Goal: Find specific fact: Locate a discrete piece of known information

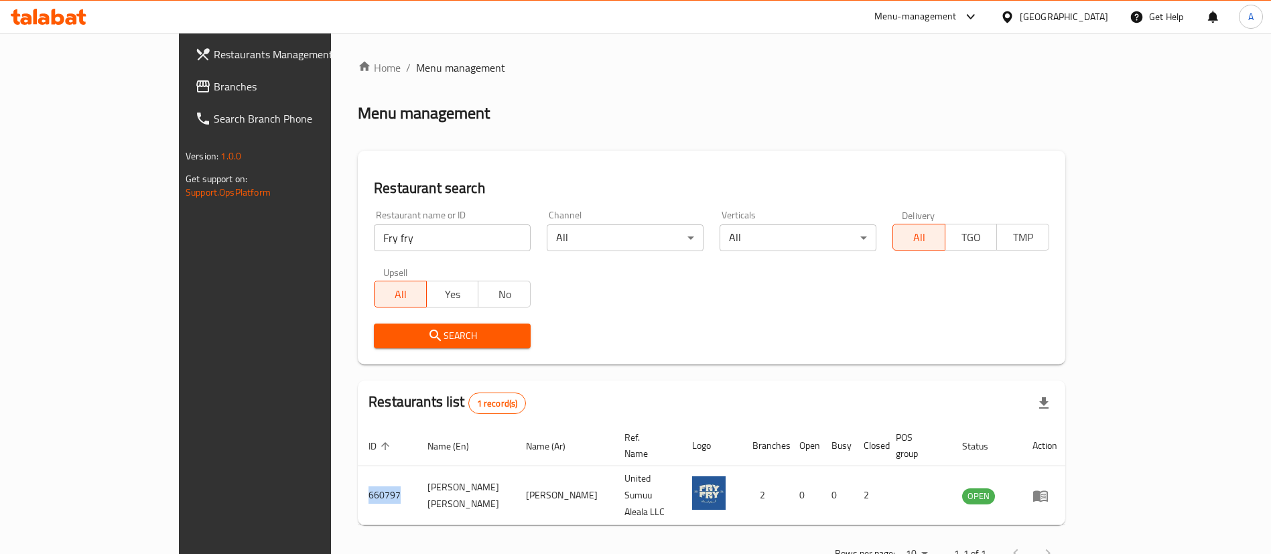
click at [374, 251] on input "Fry fry" at bounding box center [452, 238] width 157 height 27
click at [374, 245] on input "Fry fry" at bounding box center [452, 238] width 157 height 27
click button "Search" at bounding box center [452, 336] width 157 height 25
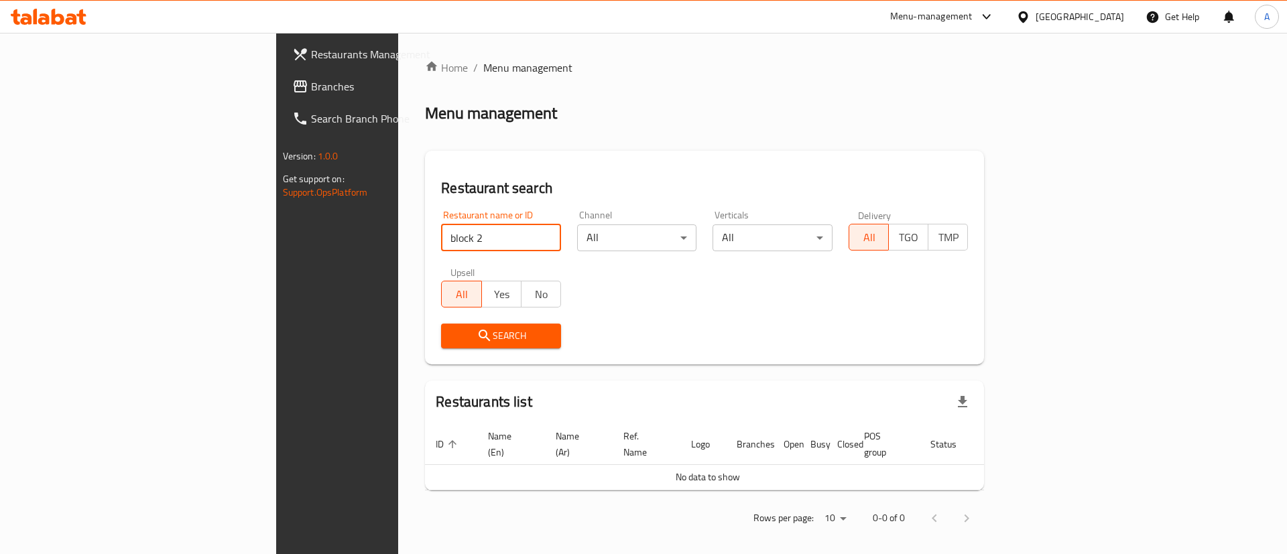
click button "Search" at bounding box center [501, 336] width 120 height 25
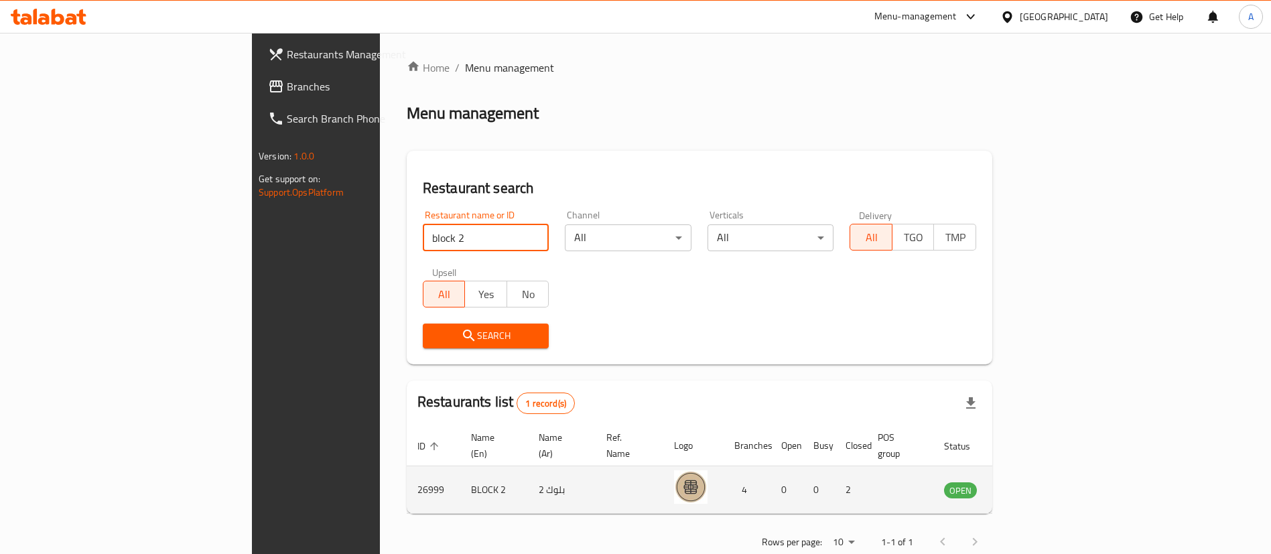
click at [407, 489] on td "26999" at bounding box center [434, 490] width 54 height 48
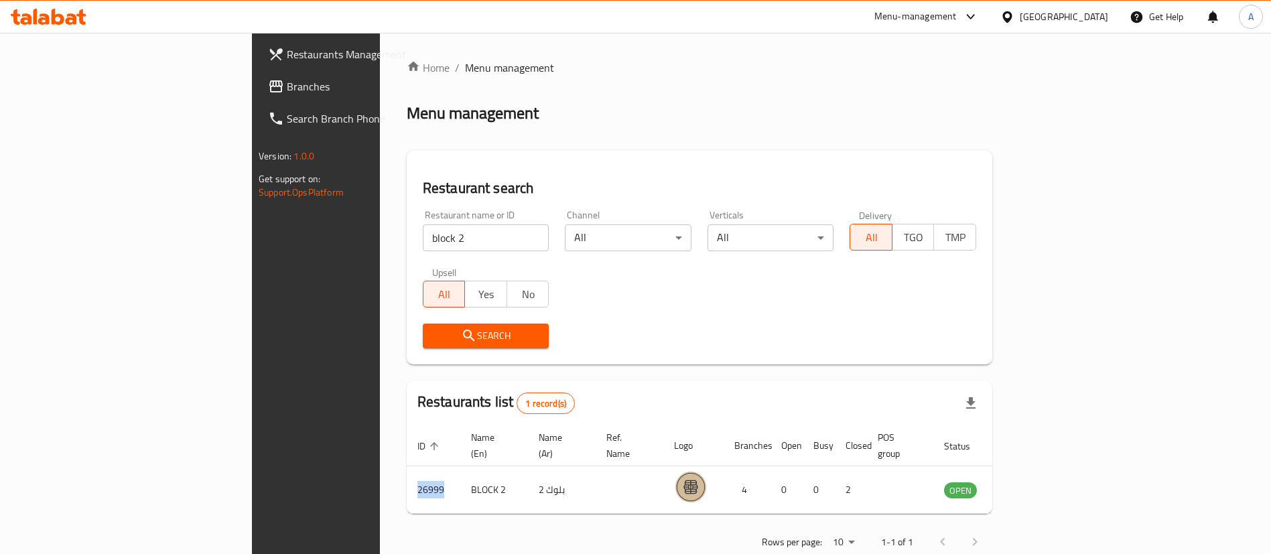
copy td "26999"
click at [423, 223] on div "Restaurant name or ID block 2 Restaurant name or ID" at bounding box center [486, 230] width 127 height 41
click at [423, 232] on input "block 2" at bounding box center [486, 238] width 127 height 27
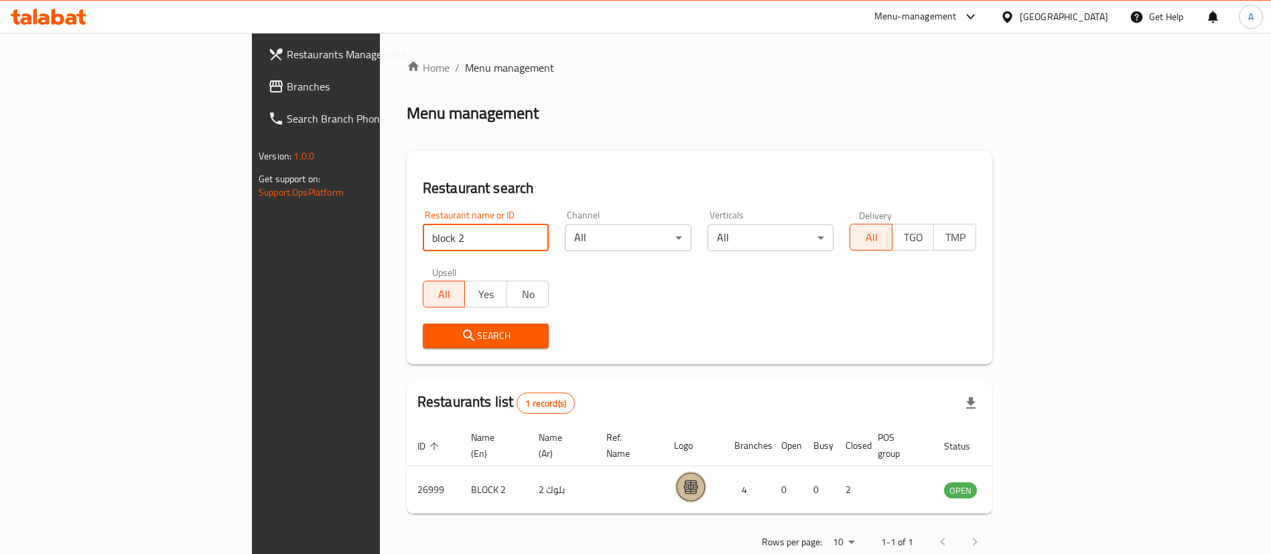
click at [423, 232] on input "block 2" at bounding box center [486, 238] width 127 height 27
type input "[PERSON_NAME] [PERSON_NAME]"
click button "Search" at bounding box center [486, 336] width 127 height 25
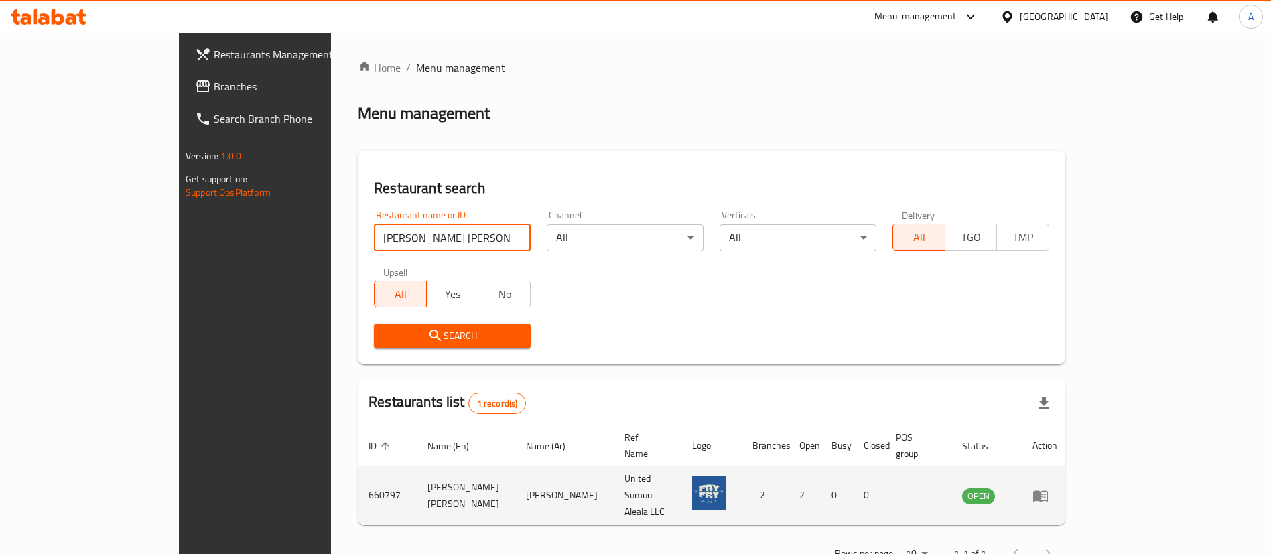
click at [358, 476] on td "660797" at bounding box center [387, 495] width 59 height 59
copy td "660797"
